Goal: Transaction & Acquisition: Purchase product/service

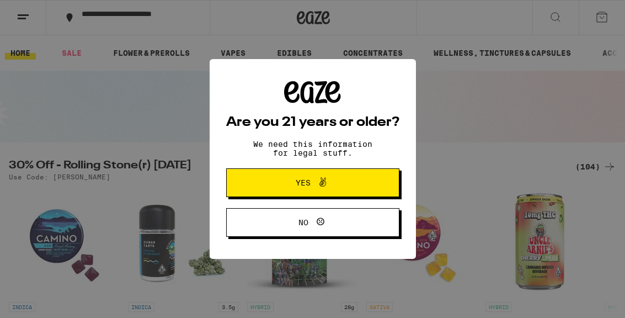
click at [365, 186] on button "Yes" at bounding box center [312, 182] width 173 height 29
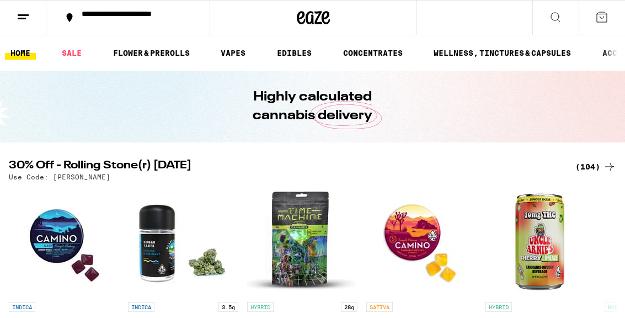
click at [30, 21] on button at bounding box center [23, 18] width 46 height 35
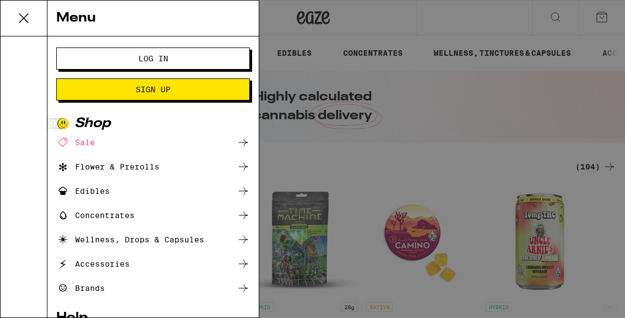
click at [99, 61] on button "Log In" at bounding box center [153, 58] width 194 height 22
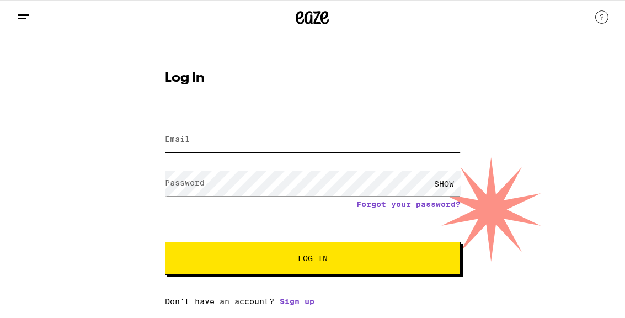
click at [194, 147] on input "Email" at bounding box center [313, 139] width 296 height 25
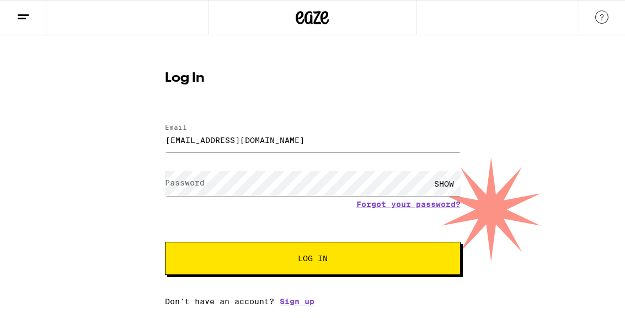
type input "[EMAIL_ADDRESS][DOMAIN_NAME]"
click at [312, 260] on button "Log In" at bounding box center [313, 258] width 296 height 33
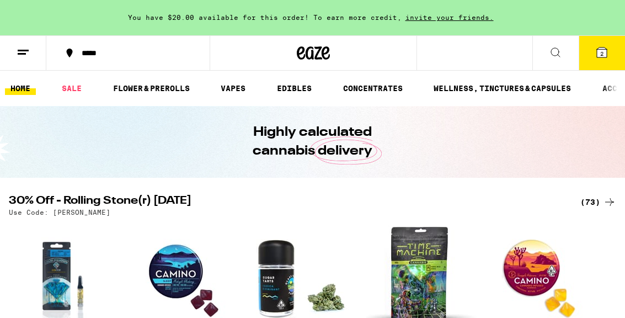
click at [28, 56] on icon at bounding box center [23, 52] width 13 height 13
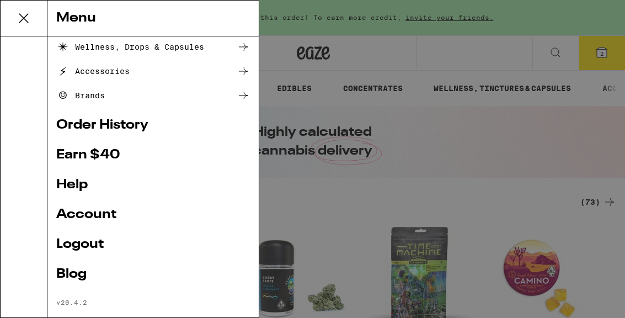
click at [97, 128] on link "Order History" at bounding box center [153, 125] width 194 height 13
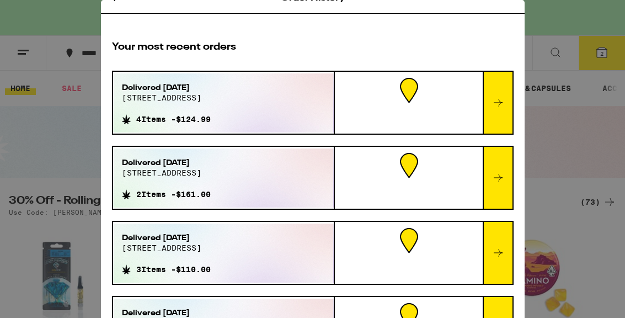
scroll to position [15, 0]
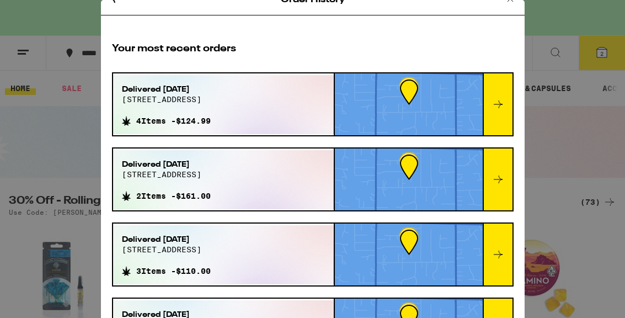
click at [167, 110] on div "Delivered [DATE] [STREET_ADDRESS]" at bounding box center [166, 98] width 89 height 29
click at [498, 97] on div at bounding box center [498, 104] width 30 height 62
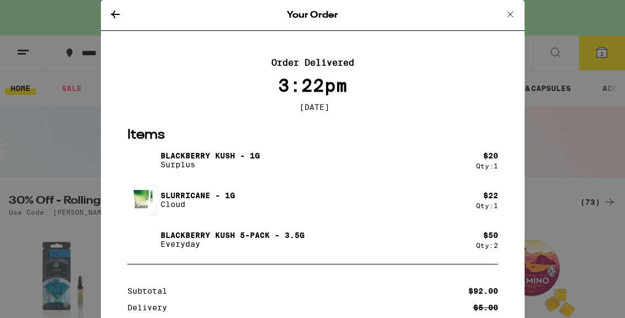
click at [121, 18] on icon at bounding box center [115, 14] width 13 height 13
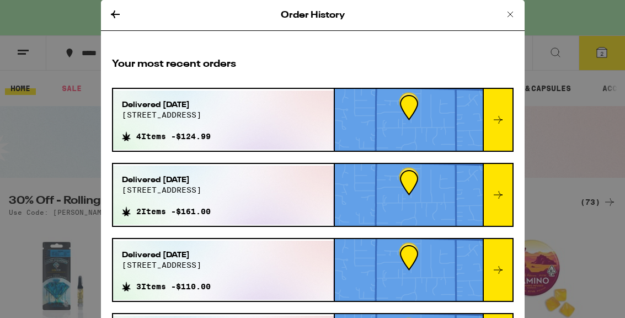
click at [115, 15] on icon at bounding box center [115, 14] width 13 height 13
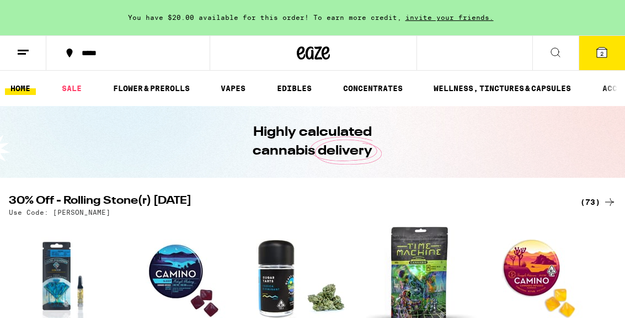
click at [26, 90] on link "HOME" at bounding box center [20, 88] width 31 height 13
click at [234, 91] on link "VAPES" at bounding box center [233, 88] width 36 height 13
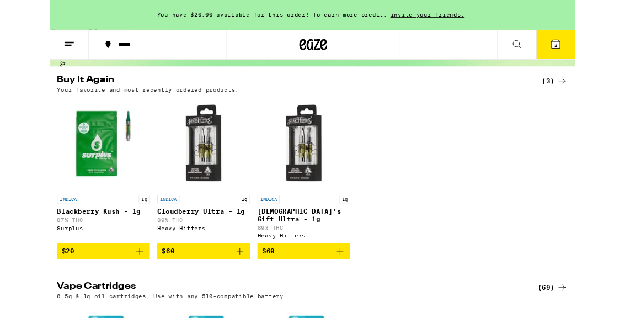
scroll to position [98, 0]
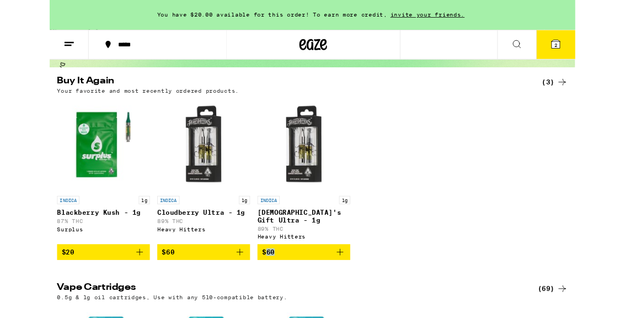
click at [455, 271] on div "INDICA 1g Blackberry Kush - 1g 87% THC Surplus $20 INDICA 1g Cloudberry Ultra -…" at bounding box center [312, 213] width 625 height 192
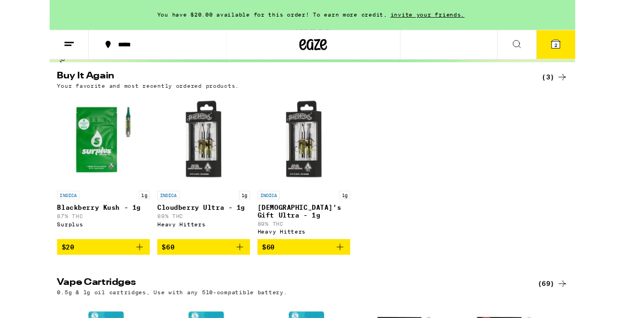
scroll to position [104, 0]
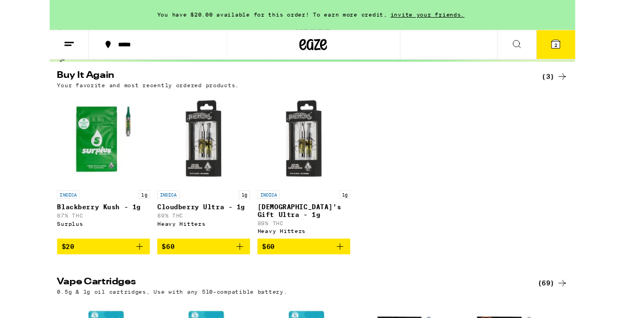
click at [114, 296] on button "$20" at bounding box center [64, 293] width 110 height 19
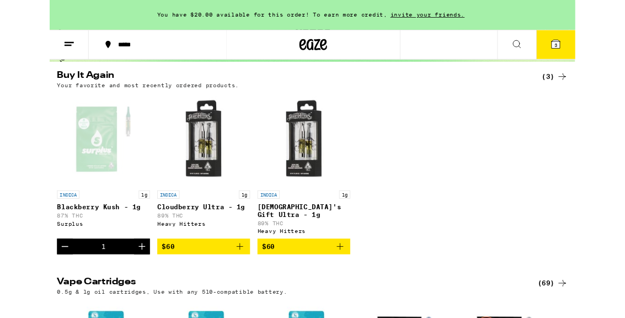
click at [220, 297] on icon "Add to bag" at bounding box center [226, 292] width 13 height 13
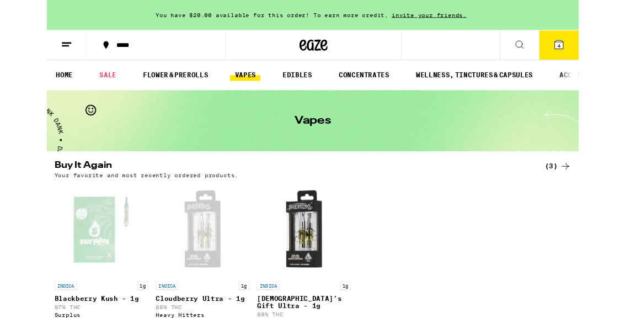
scroll to position [8, 0]
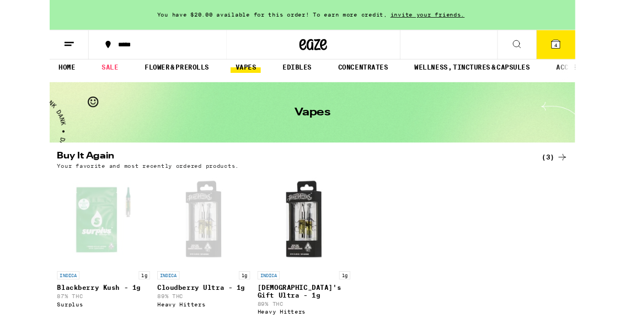
click at [615, 54] on button "4" at bounding box center [602, 53] width 46 height 34
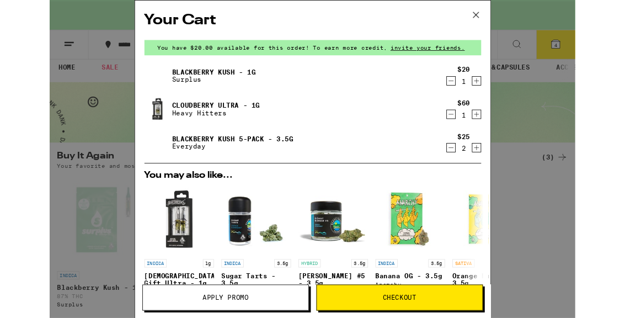
click at [510, 20] on icon at bounding box center [506, 17] width 7 height 7
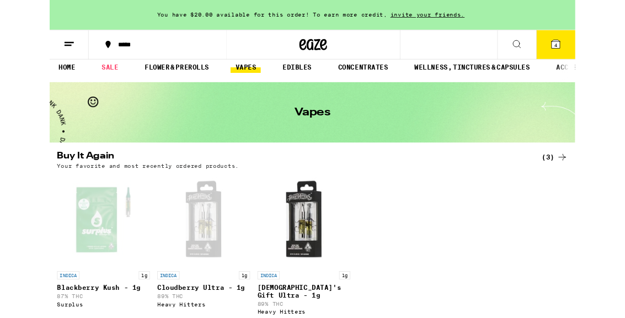
click at [605, 59] on button "4" at bounding box center [602, 53] width 46 height 34
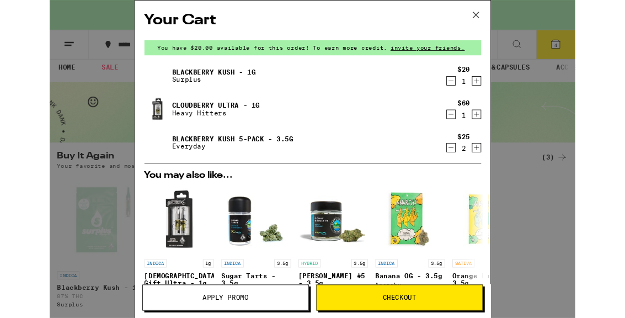
click at [478, 178] on icon "Decrement" at bounding box center [477, 175] width 10 height 13
click at [479, 180] on icon "Decrement" at bounding box center [477, 175] width 10 height 13
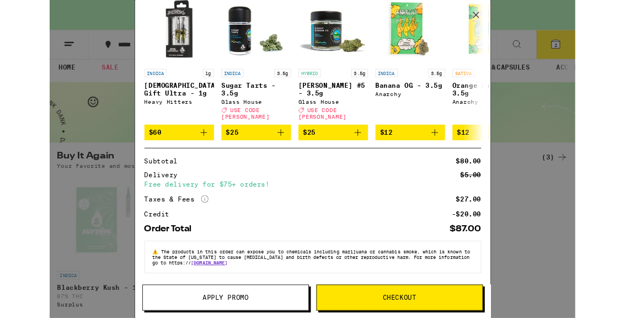
scroll to position [191, 0]
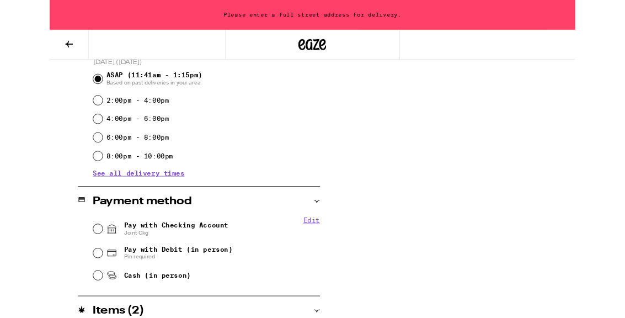
scroll to position [334, 0]
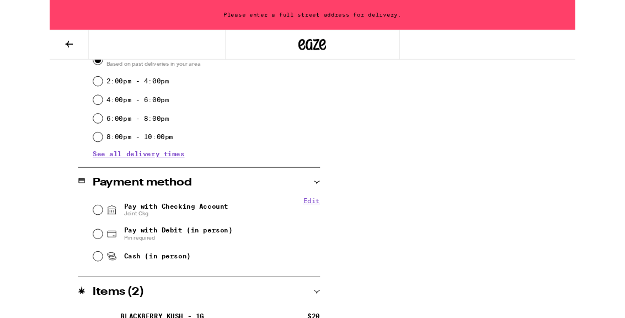
click at [62, 279] on input "Pay with Debit (in person) Pin required" at bounding box center [57, 278] width 11 height 11
radio input "true"
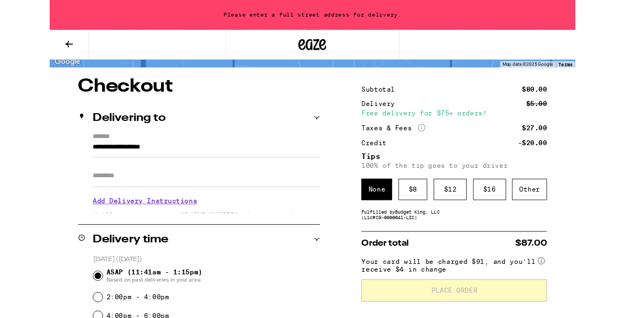
scroll to position [112, 0]
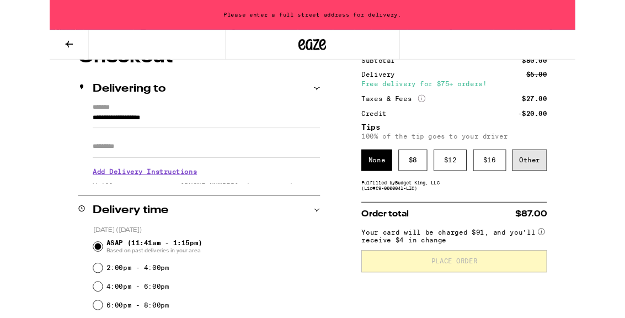
click at [571, 194] on div "Other" at bounding box center [570, 190] width 41 height 25
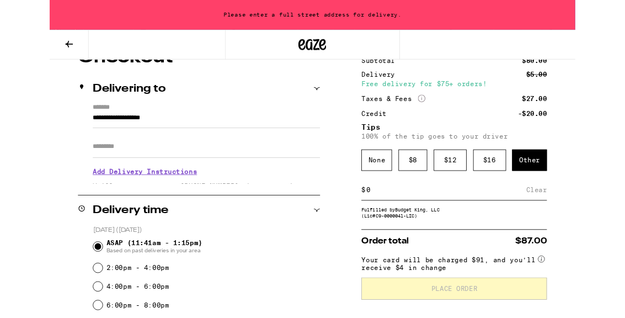
scroll to position [111, 0]
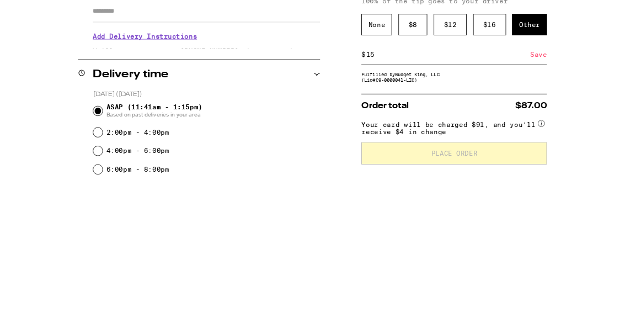
type input "15"
click at [584, 214] on div "Save" at bounding box center [582, 226] width 20 height 24
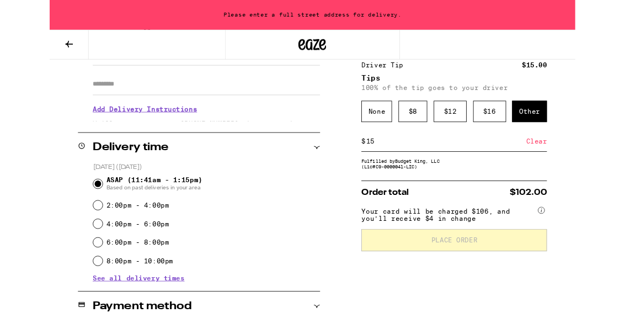
scroll to position [188, 0]
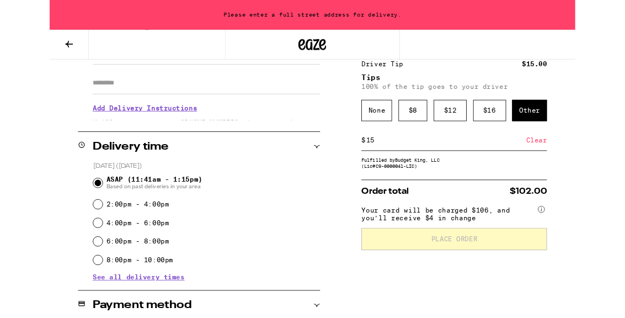
click at [518, 260] on span "Your card will be charged $106, and you’ll receive $4 in change" at bounding box center [474, 253] width 207 height 22
click at [509, 261] on span "Your card will be charged $106, and you’ll receive $4 in change" at bounding box center [474, 253] width 207 height 22
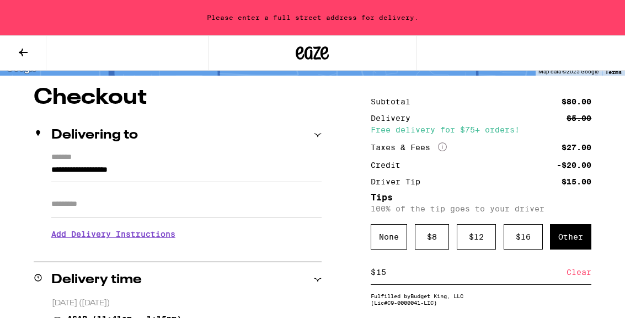
scroll to position [61, 0]
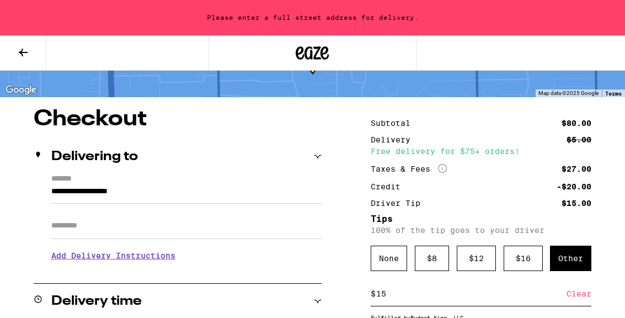
click at [51, 185] on input "**********" at bounding box center [186, 194] width 270 height 19
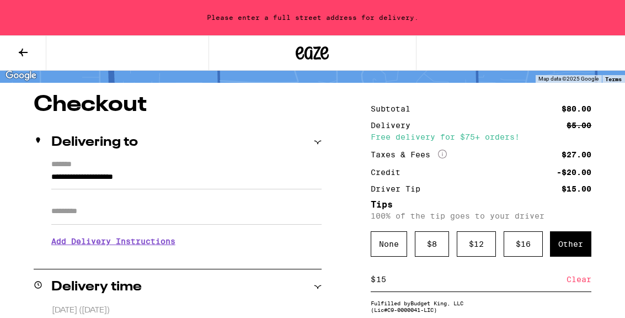
scroll to position [59, 0]
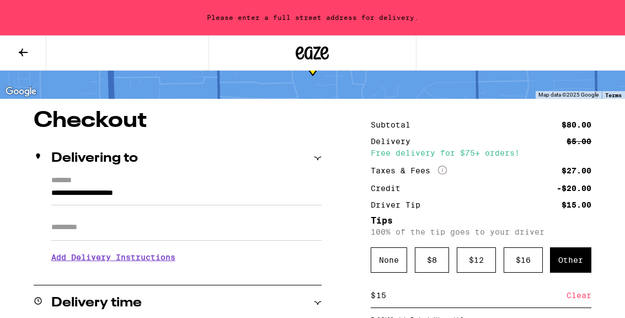
click at [111, 233] on input "Apt/Suite" at bounding box center [186, 227] width 270 height 26
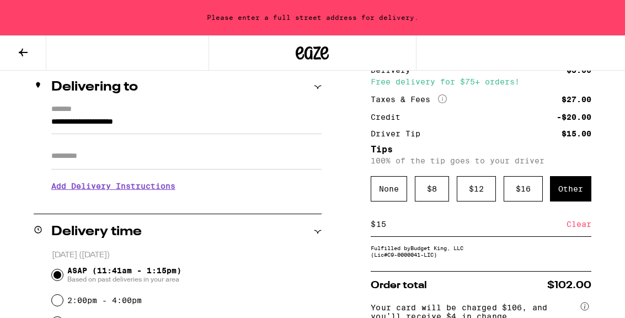
scroll to position [129, 0]
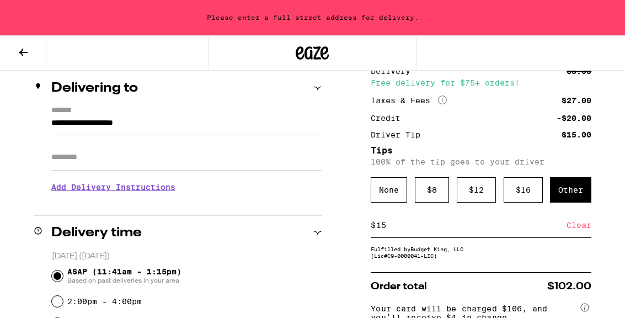
click at [186, 116] on input "**********" at bounding box center [186, 125] width 270 height 19
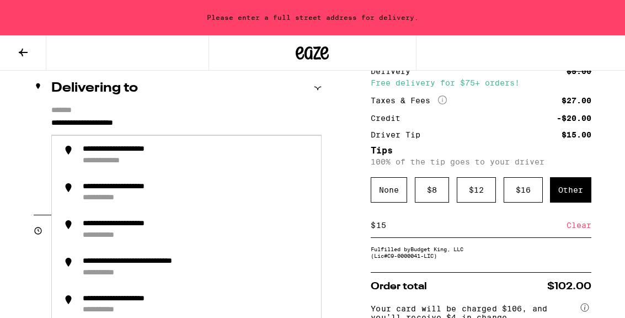
scroll to position [129, 0]
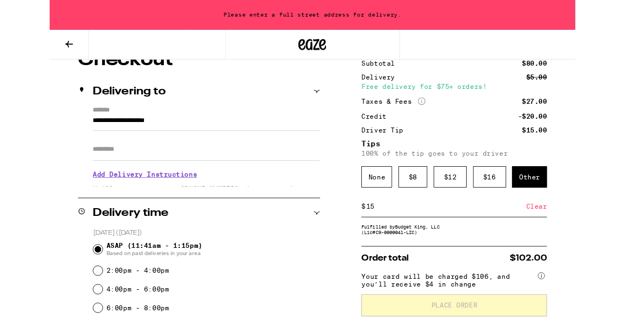
click at [194, 137] on input "**********" at bounding box center [186, 146] width 270 height 19
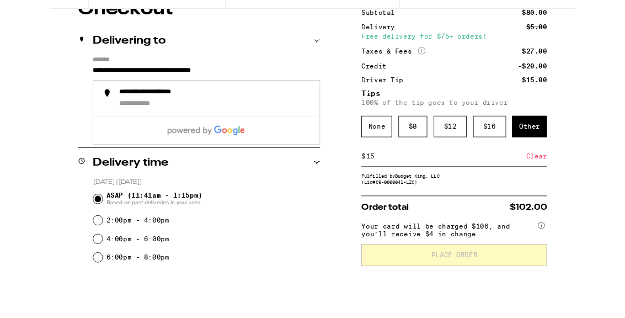
scroll to position [169, 0]
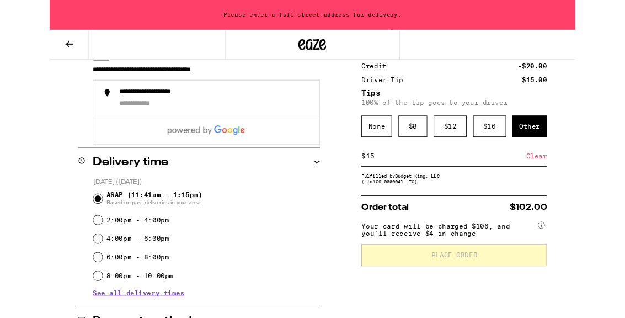
type input "**********"
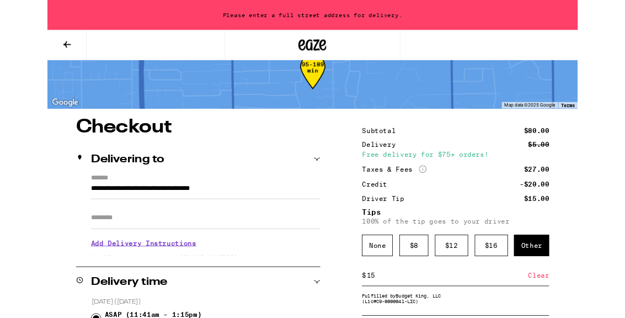
scroll to position [28, 0]
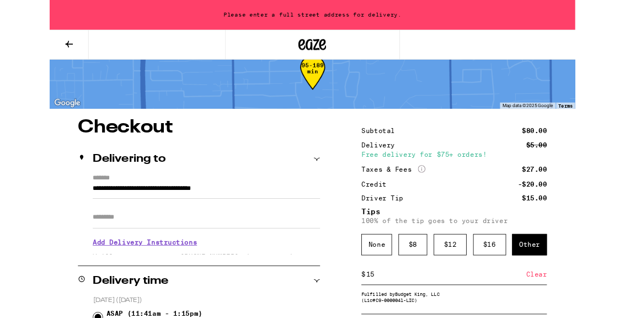
click at [476, 212] on div "Subtotal $80.00 Delivery $5.00 Free delivery for $75+ orders! Taxes & Fees More…" at bounding box center [481, 196] width 221 height 88
click at [207, 301] on h3 "Add Delivery Instructions" at bounding box center [186, 287] width 270 height 25
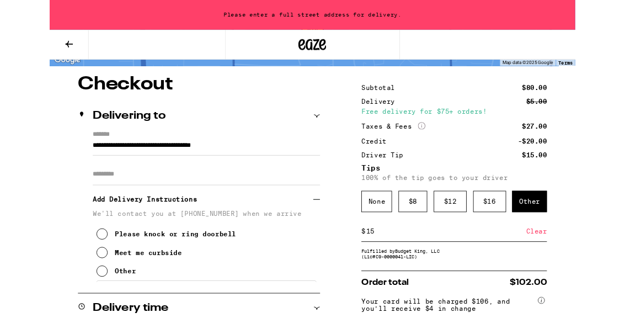
scroll to position [84, 0]
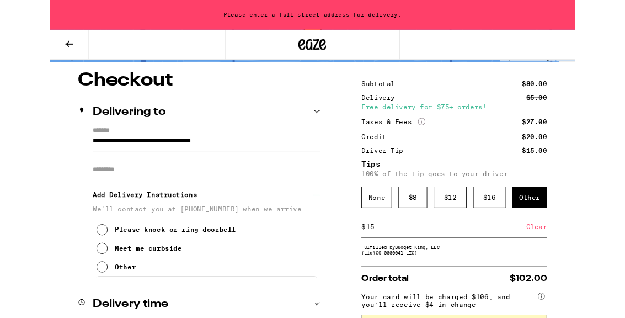
click at [69, 277] on button "Please knock or ring doorbell" at bounding box center [139, 273] width 166 height 22
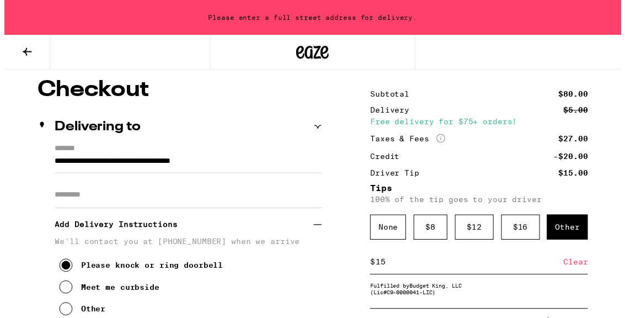
scroll to position [93, 0]
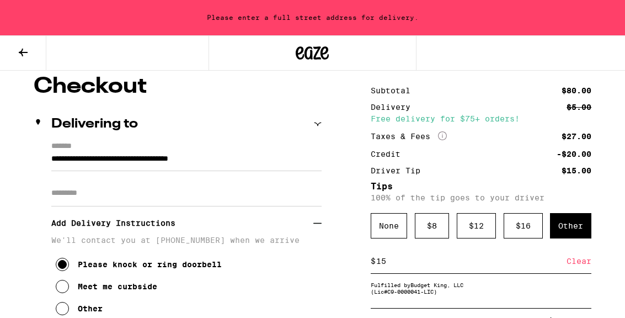
click at [85, 200] on input "Apt/Suite" at bounding box center [186, 193] width 270 height 26
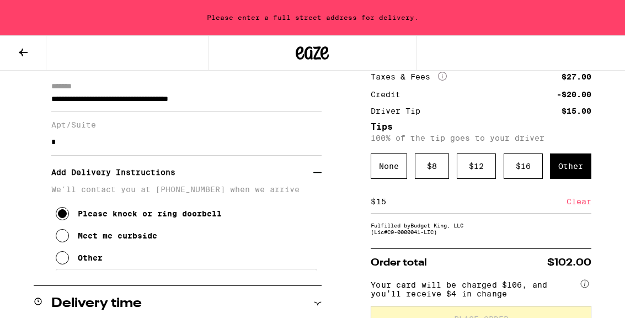
scroll to position [129, 0]
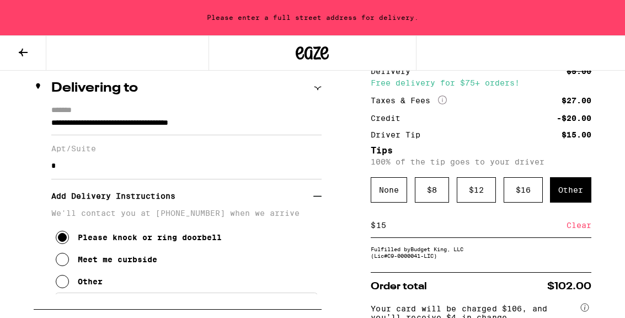
type input "*"
click at [316, 209] on div "Add Delivery Instructions" at bounding box center [186, 195] width 270 height 25
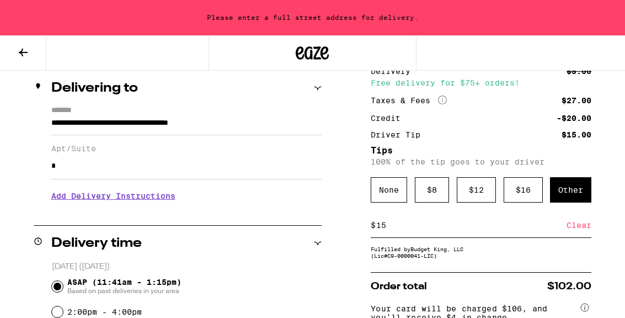
click at [94, 199] on h3 "Add Delivery Instructions" at bounding box center [186, 195] width 270 height 25
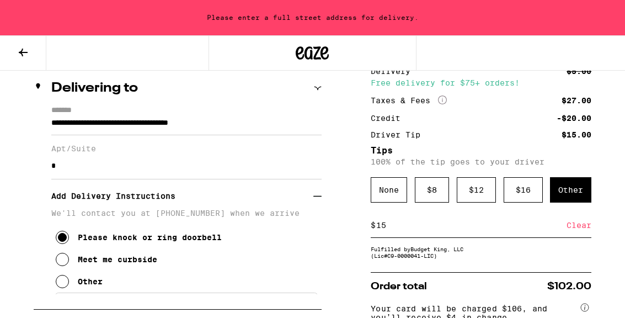
click at [56, 173] on input "*" at bounding box center [186, 166] width 270 height 26
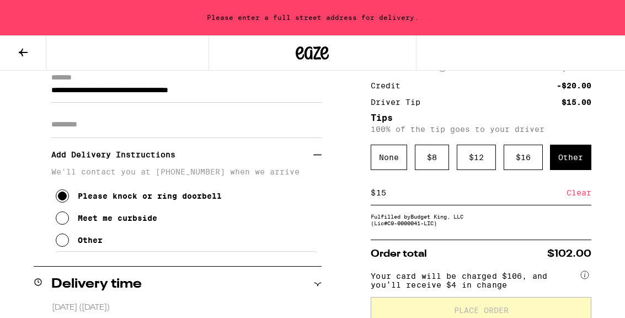
scroll to position [161, 0]
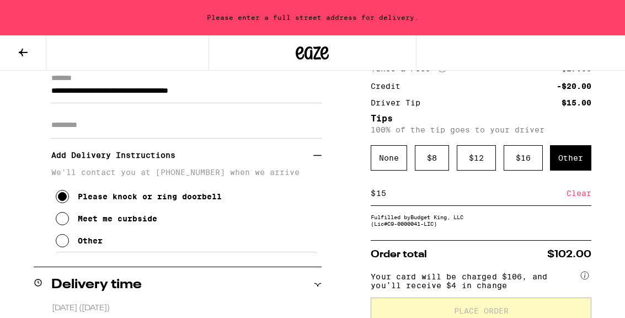
click at [70, 131] on input "Apt/Suite" at bounding box center [186, 125] width 270 height 26
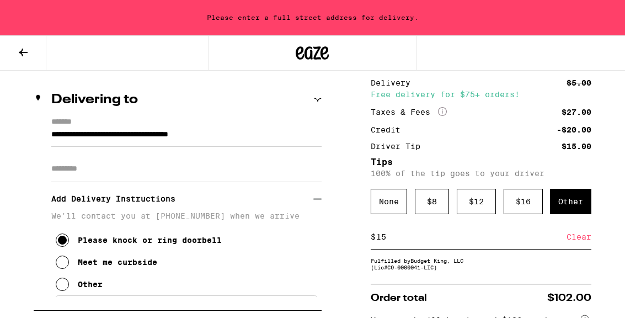
scroll to position [116, 0]
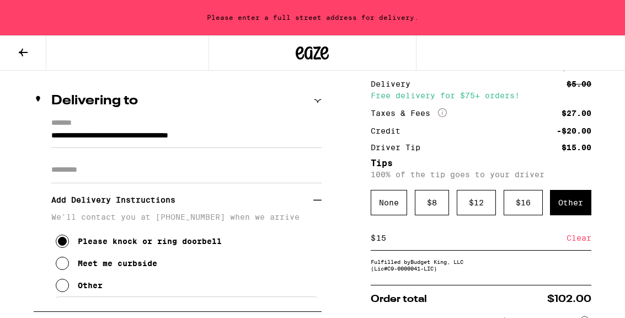
click at [111, 169] on input "Apt/Suite" at bounding box center [186, 170] width 270 height 26
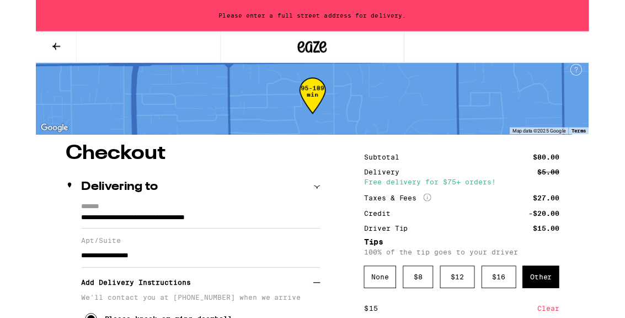
scroll to position [72, 0]
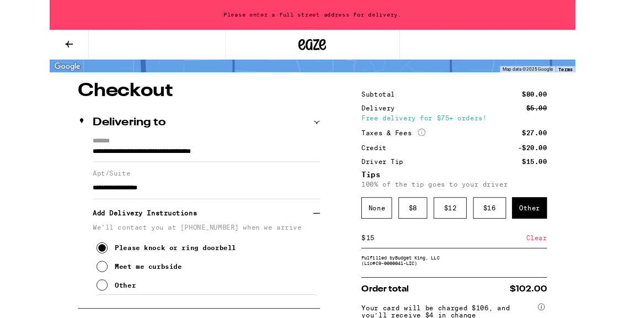
click at [167, 233] on input "**********" at bounding box center [186, 223] width 270 height 26
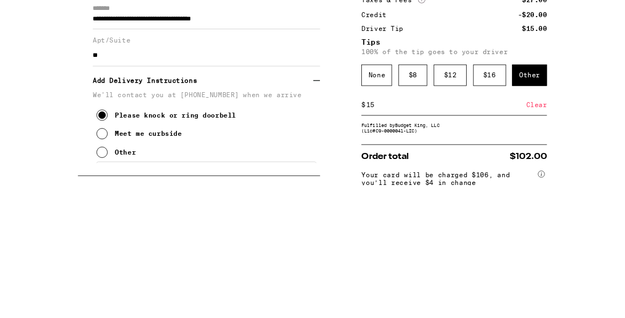
type input "*"
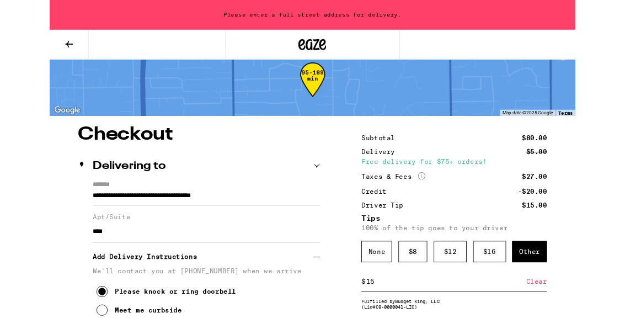
scroll to position [41, 0]
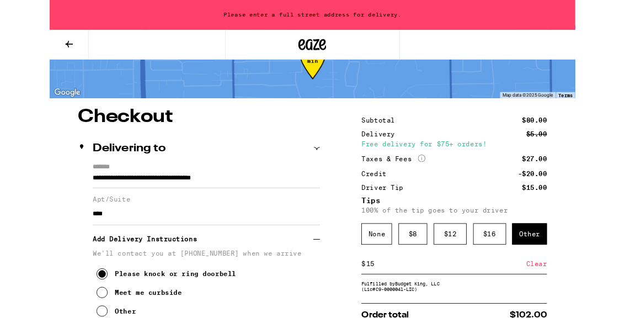
type input "****"
click at [312, 189] on div "Delivering to" at bounding box center [178, 176] width 288 height 35
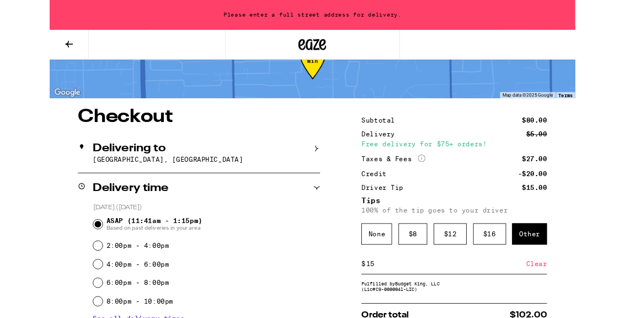
click at [315, 183] on div "Delivering to [GEOGRAPHIC_DATA], [GEOGRAPHIC_DATA]" at bounding box center [178, 182] width 288 height 46
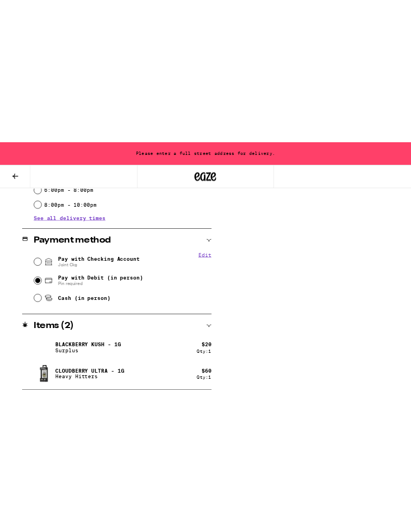
scroll to position [0, 0]
